Goal: Information Seeking & Learning: Learn about a topic

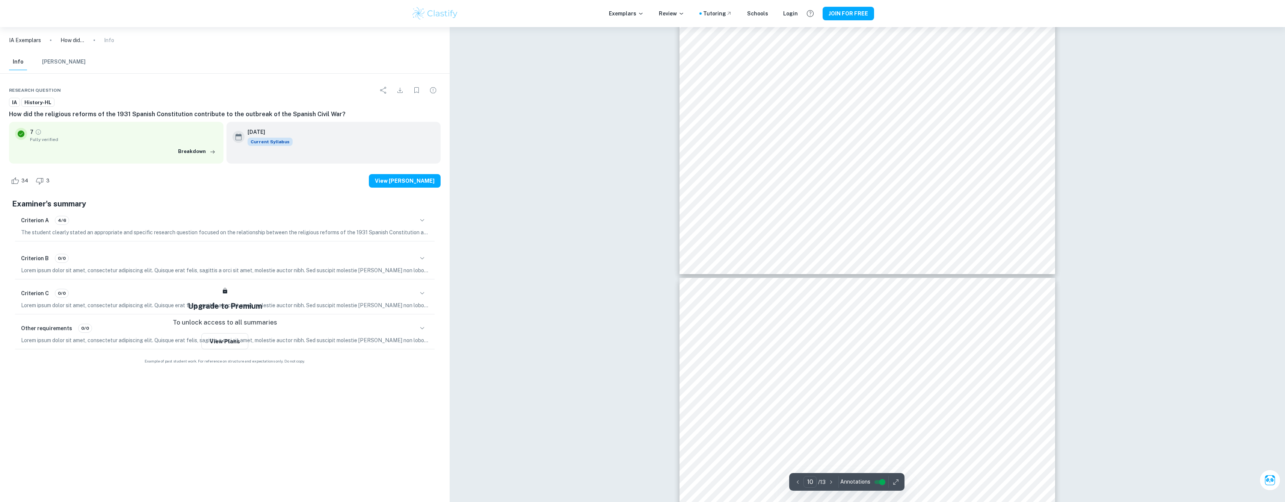
scroll to position [5281, 0]
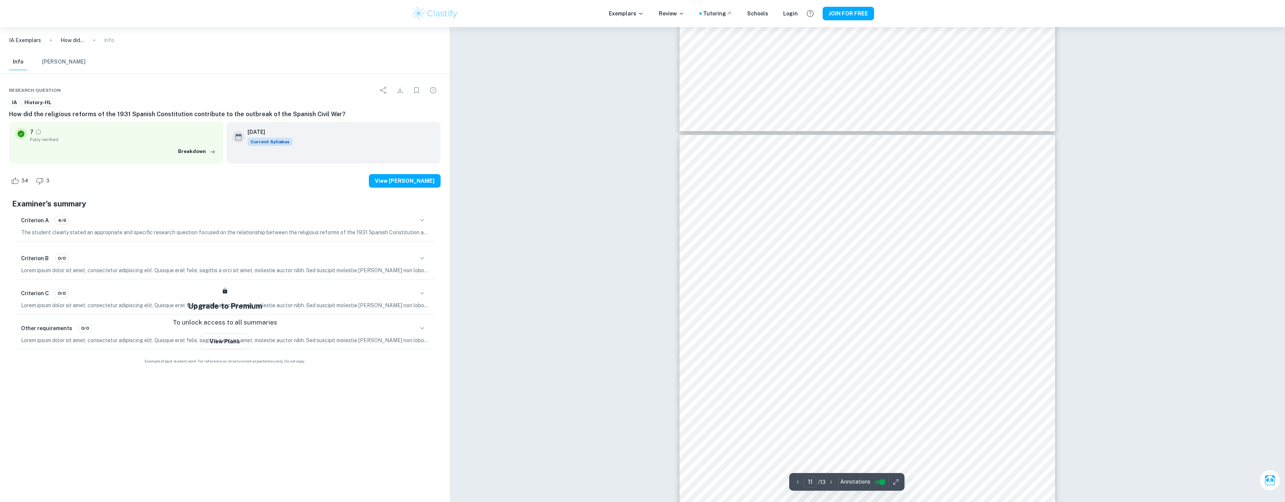
type input "10"
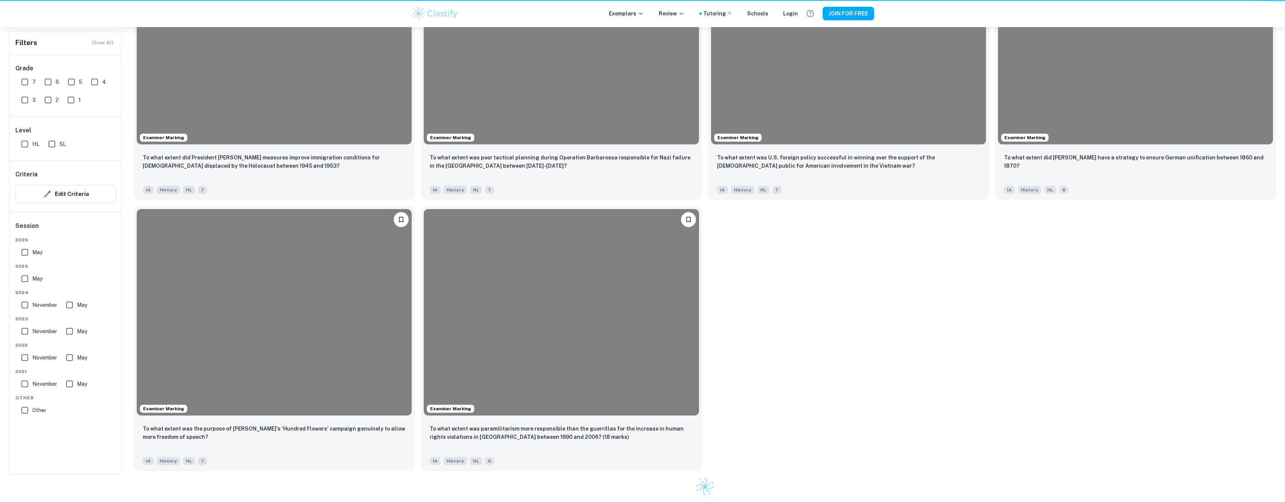
scroll to position [123, 0]
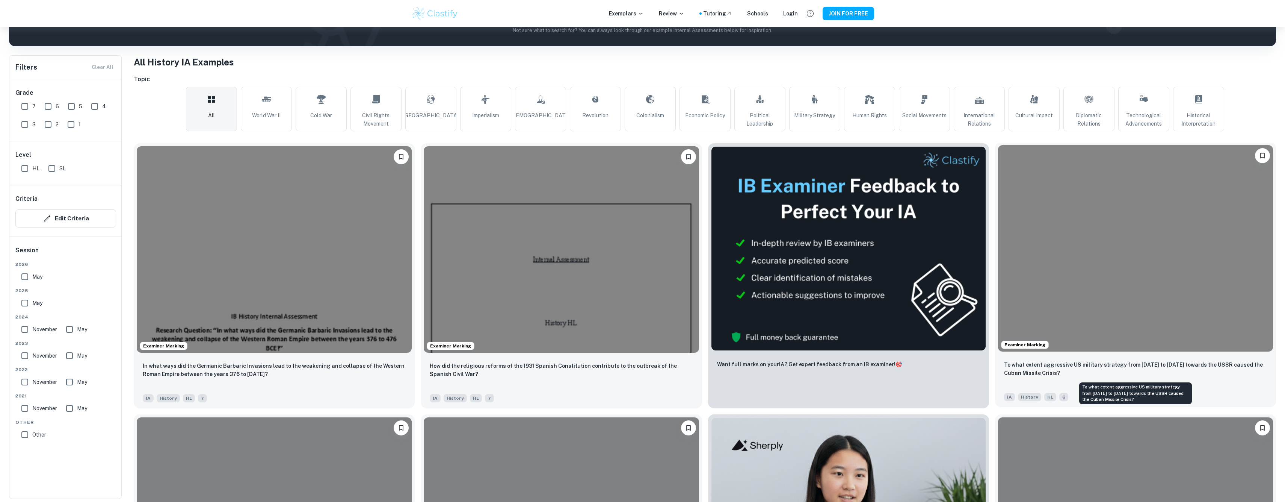
click at [1201, 362] on p "To what extent aggressive US military strategy from [DATE] to [DATE] towards th…" at bounding box center [1135, 368] width 263 height 17
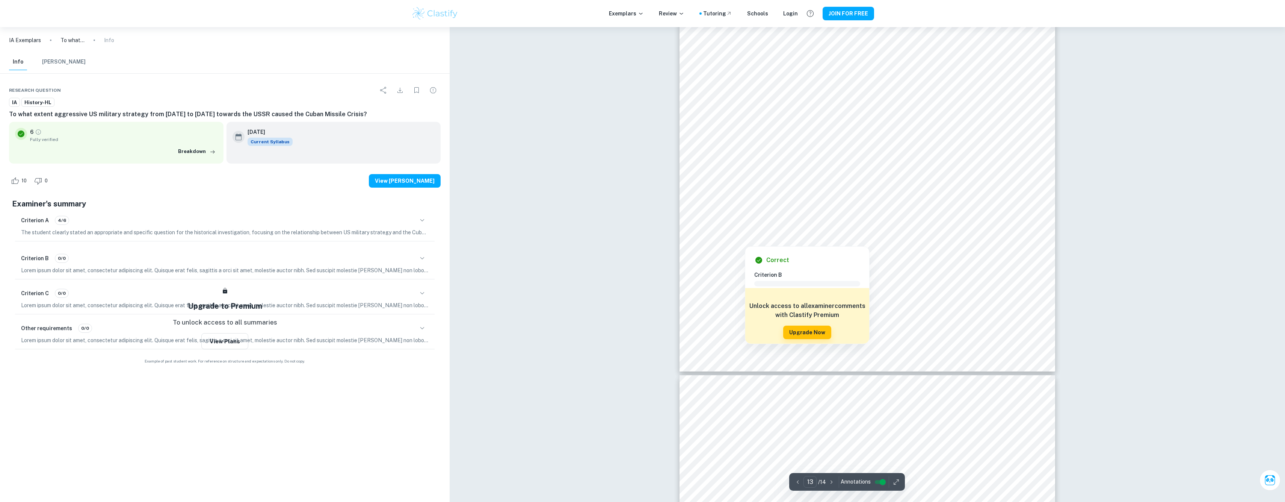
scroll to position [6394, 0]
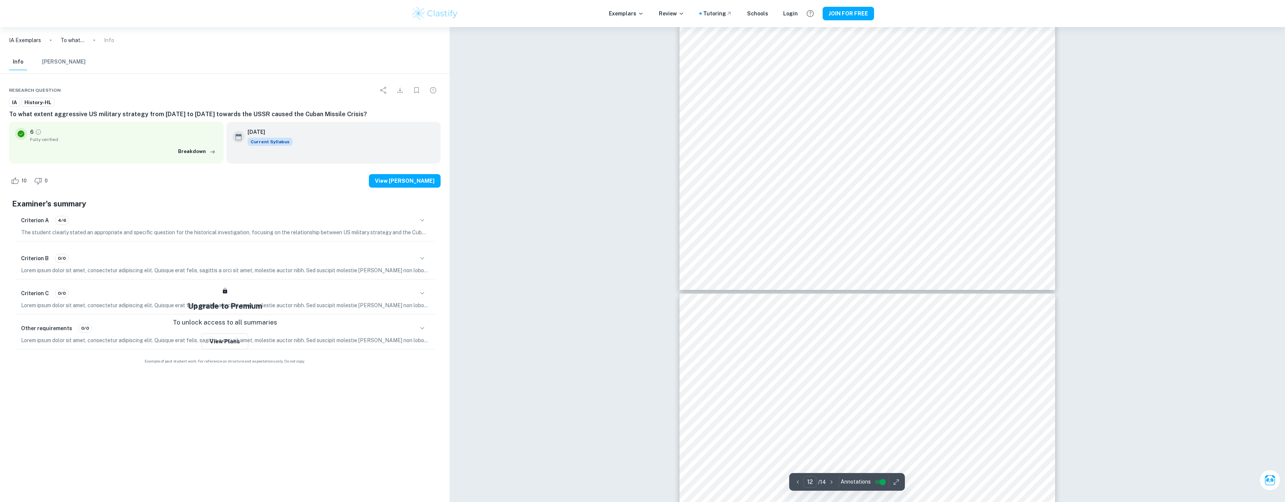
type input "11"
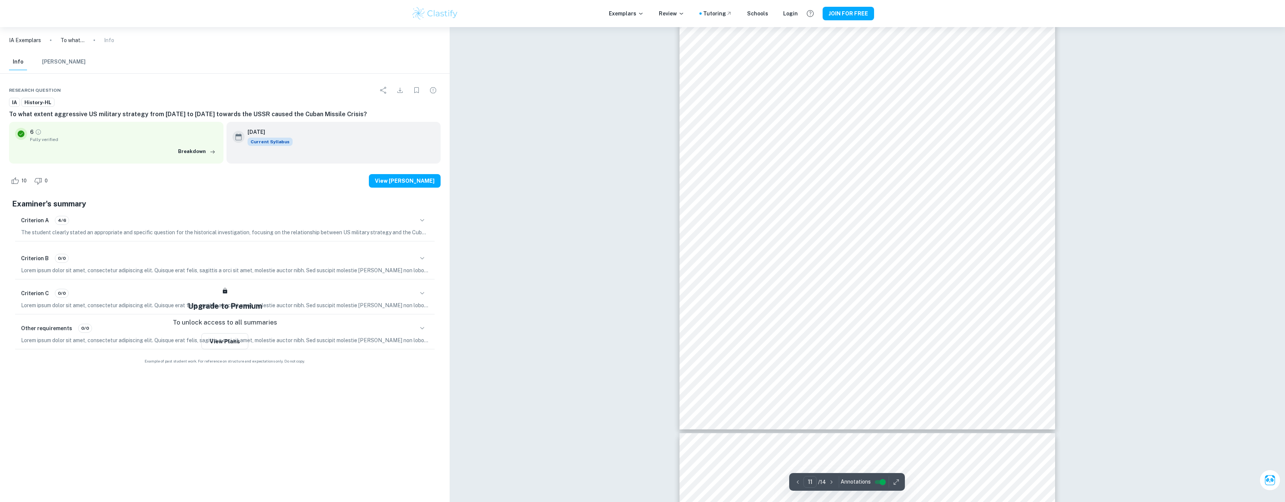
scroll to position [5762, 0]
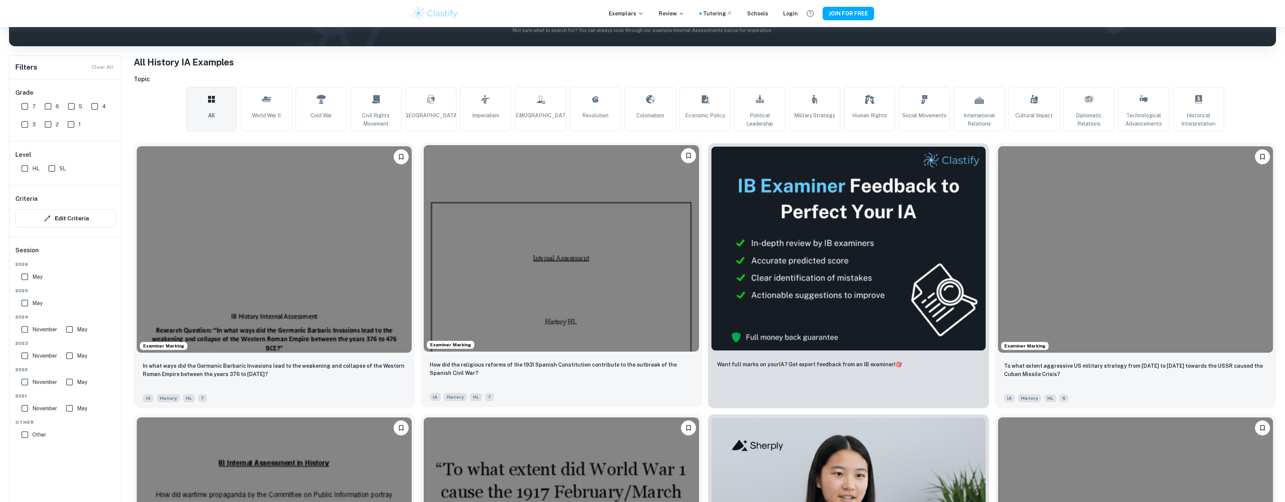
scroll to position [417, 0]
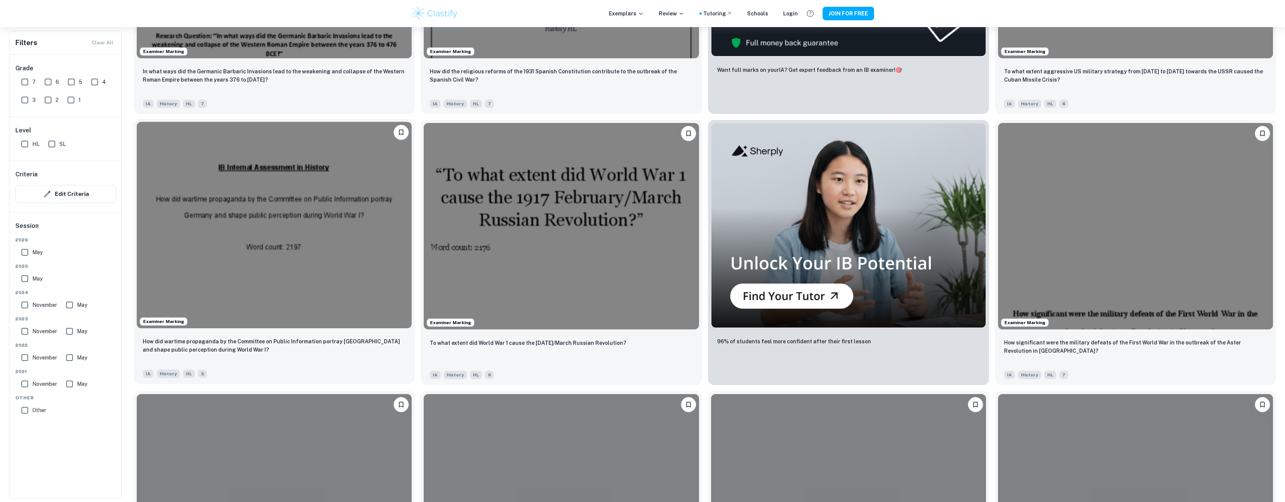
click at [369, 336] on div "How did wartime propaganda by the Committee on Public Information portray [GEOG…" at bounding box center [274, 357] width 281 height 53
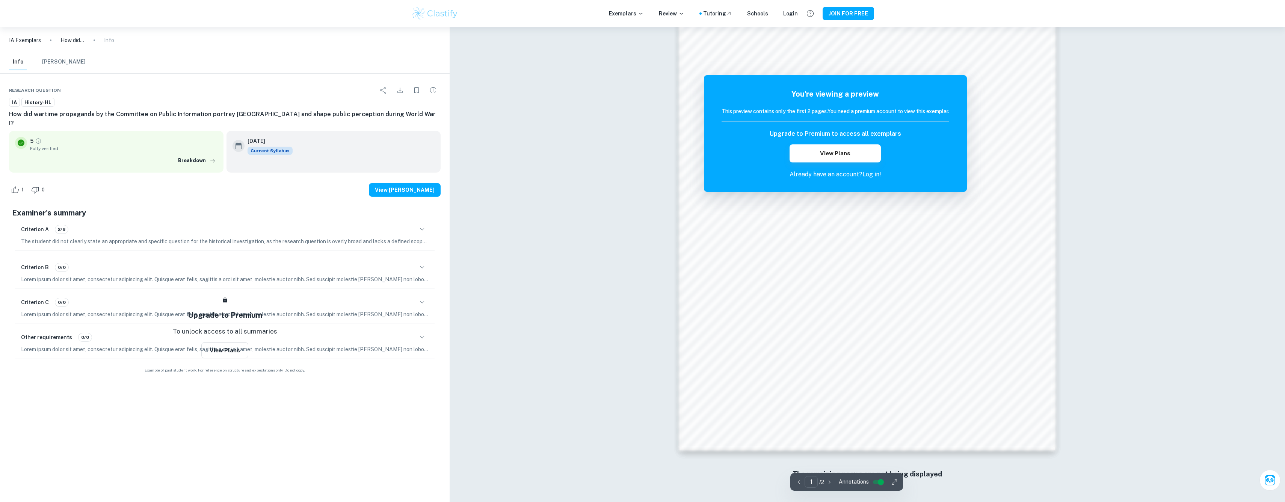
scroll to position [650, 0]
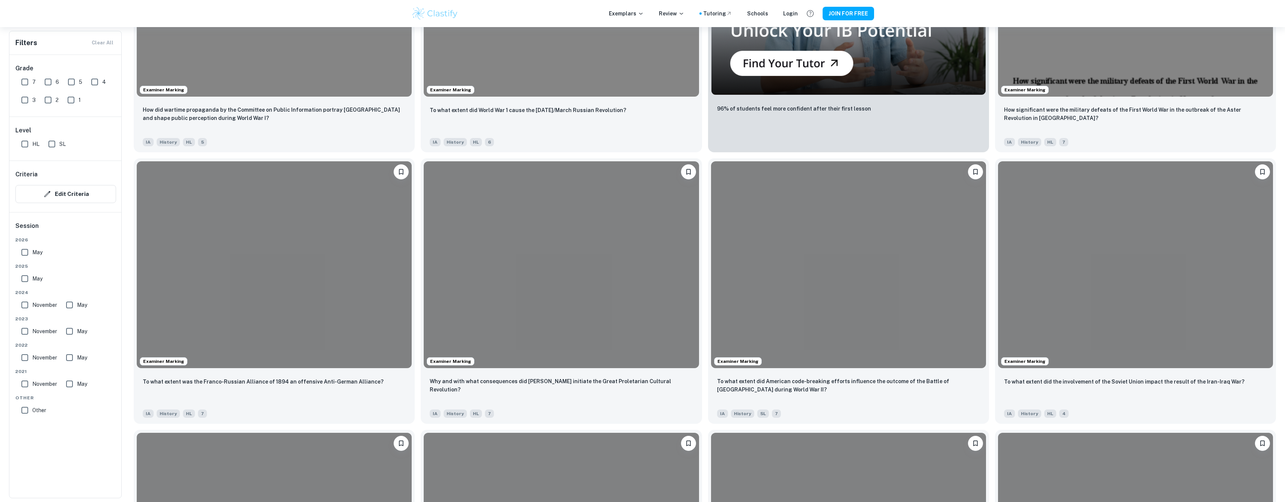
scroll to position [417, 0]
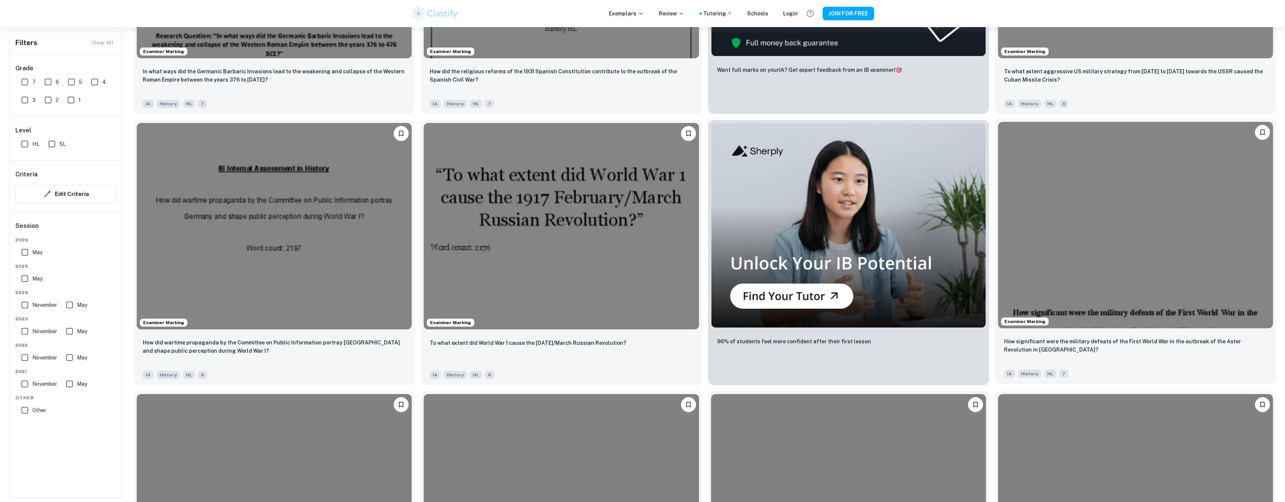
click at [1190, 358] on div "How significant were the military defeats of the First World War in the outbrea…" at bounding box center [1135, 350] width 263 height 26
